Goal: Information Seeking & Learning: Learn about a topic

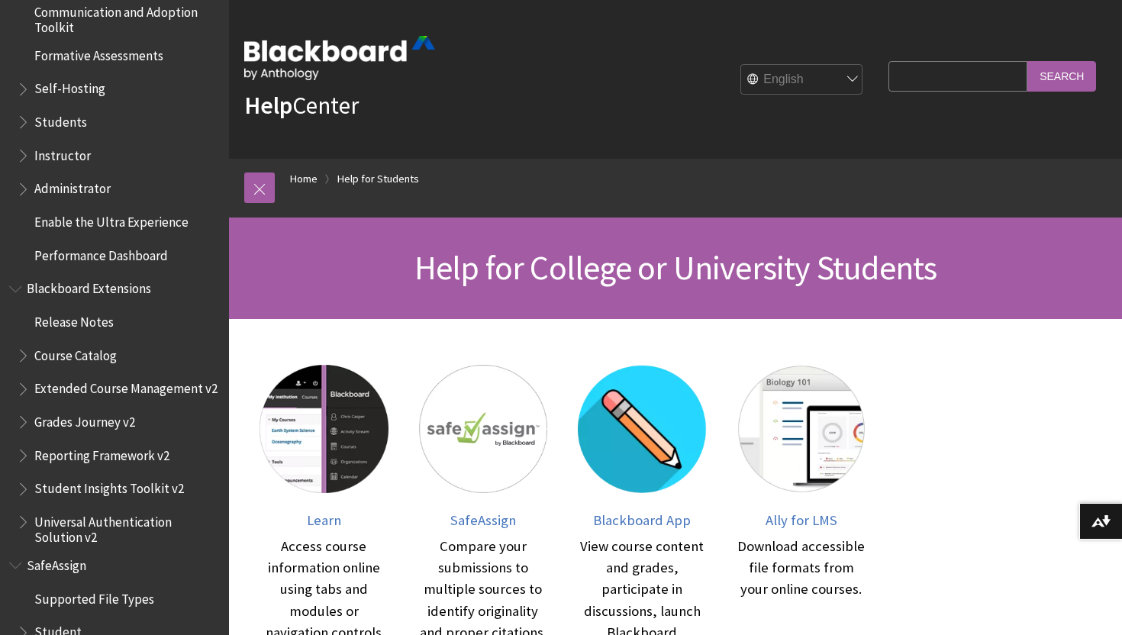
scroll to position [1477, 0]
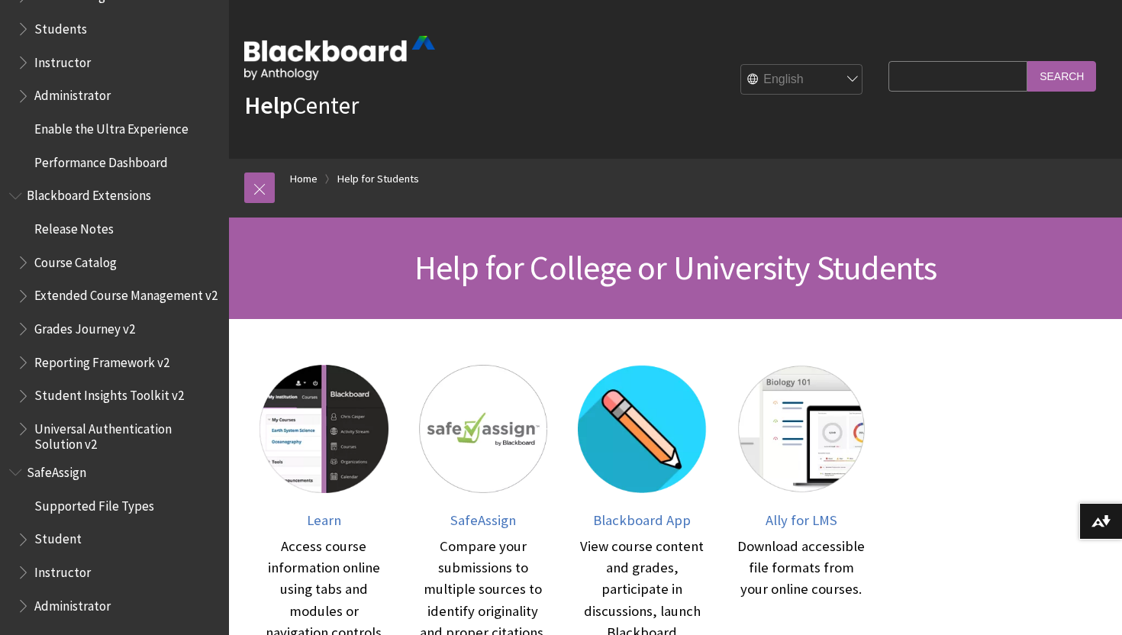
click at [69, 482] on span "SafeAssign" at bounding box center [114, 472] width 211 height 26
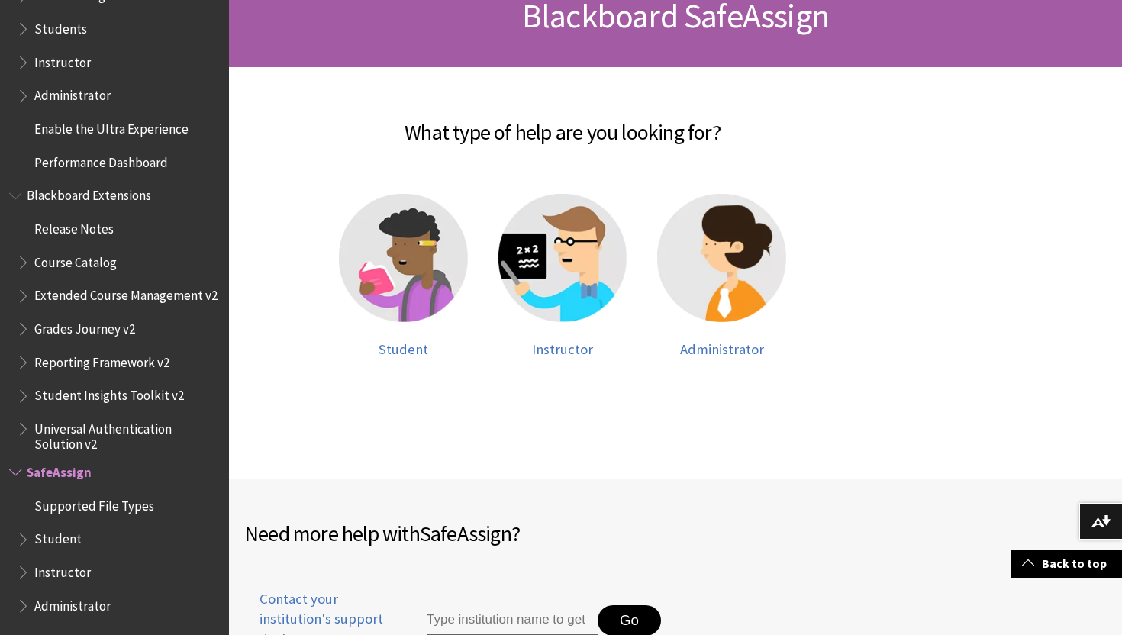
scroll to position [269, 0]
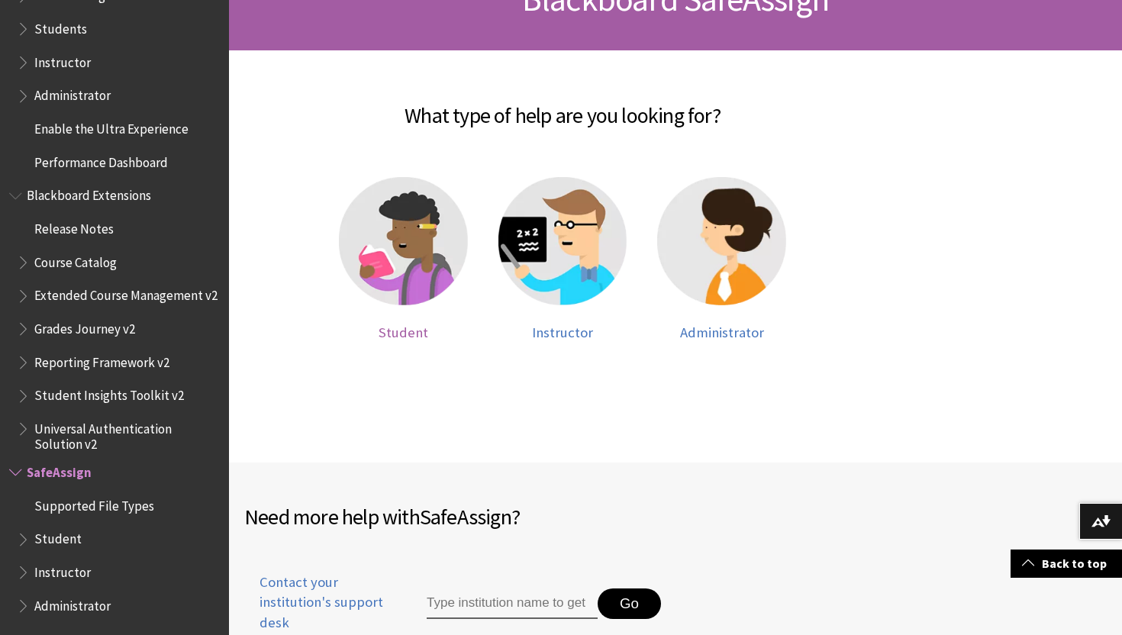
click at [413, 236] on img at bounding box center [403, 241] width 129 height 129
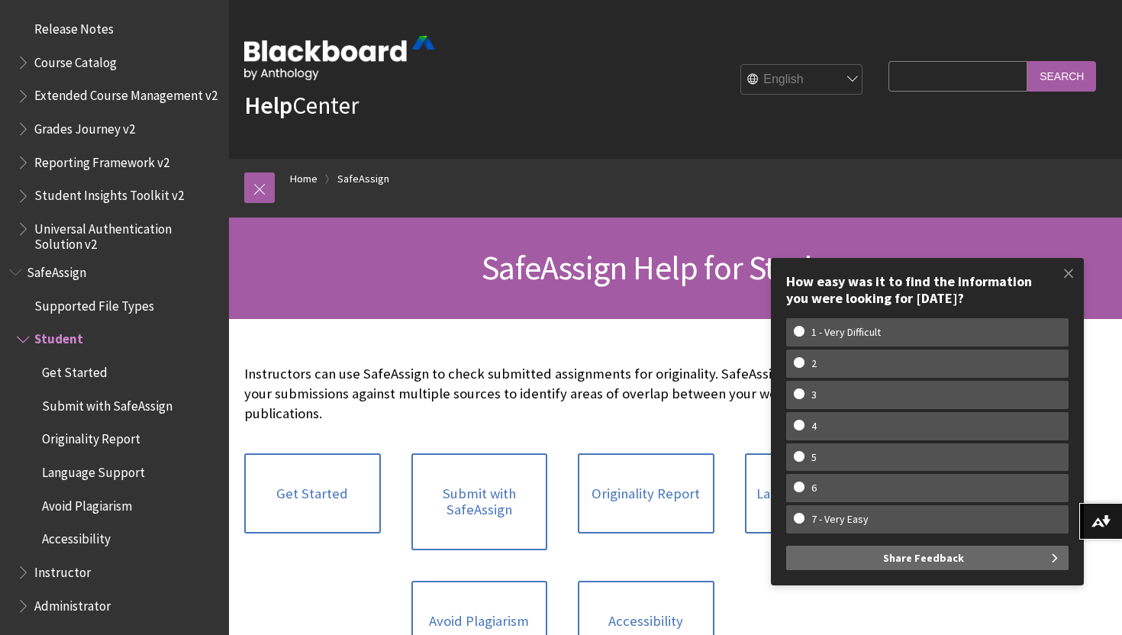
click at [59, 30] on span "Release Notes" at bounding box center [73, 26] width 79 height 21
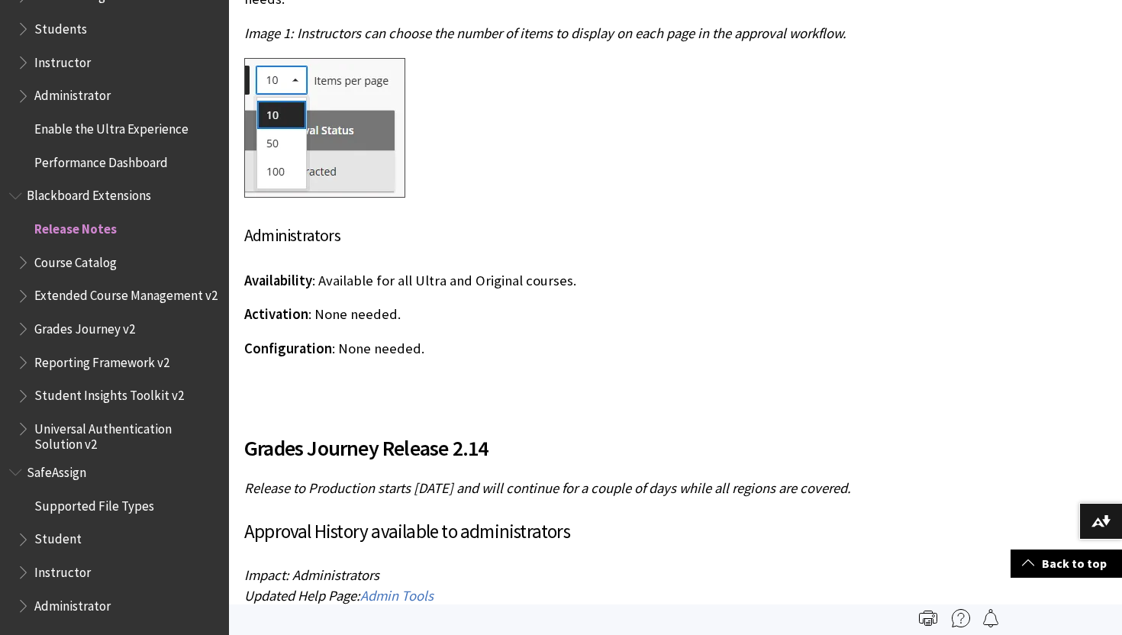
scroll to position [387, 0]
